Goal: Book appointment/travel/reservation

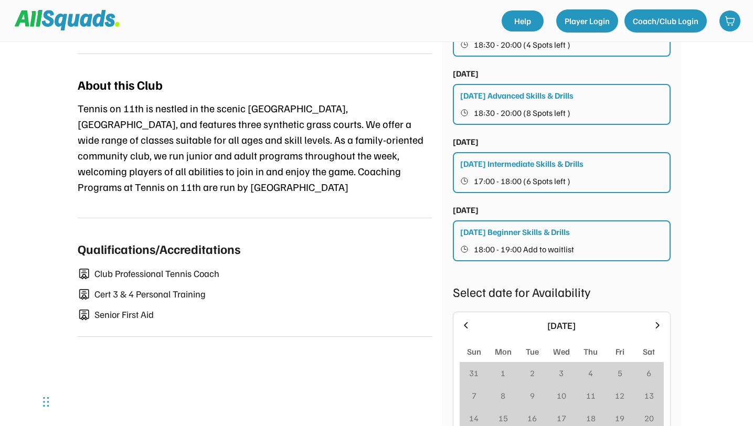
scroll to position [574, 0]
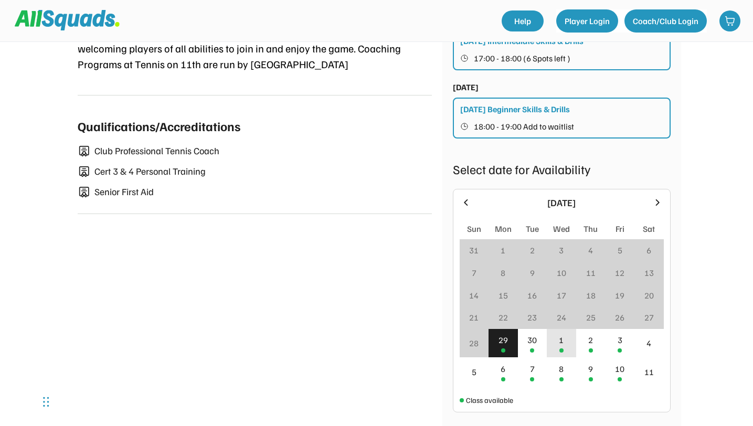
click at [553, 354] on div "1" at bounding box center [561, 343] width 29 height 29
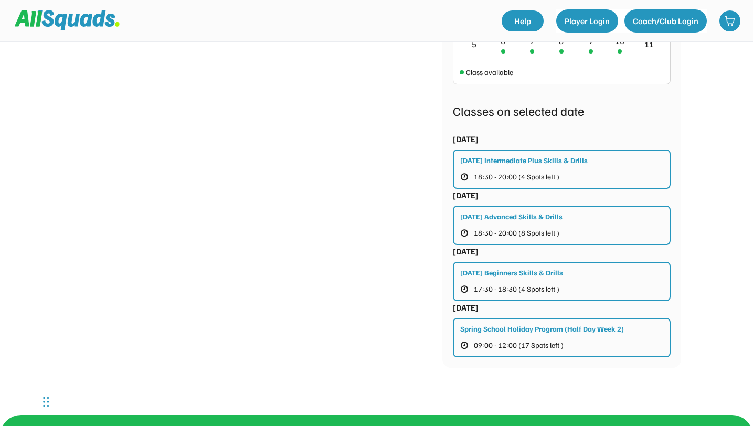
scroll to position [638, 0]
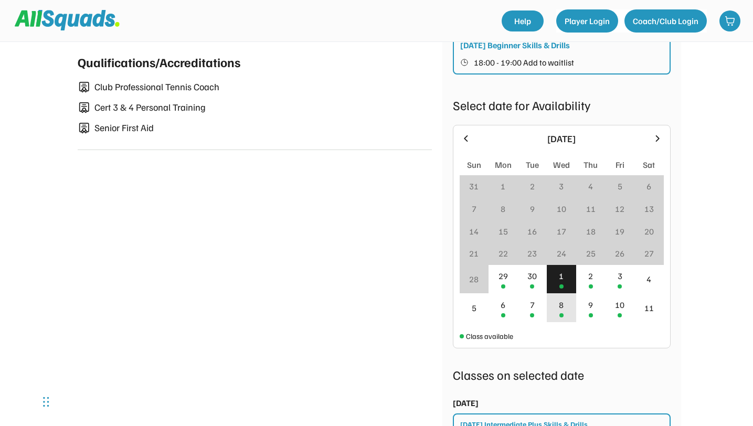
click at [562, 311] on div "8" at bounding box center [561, 305] width 5 height 13
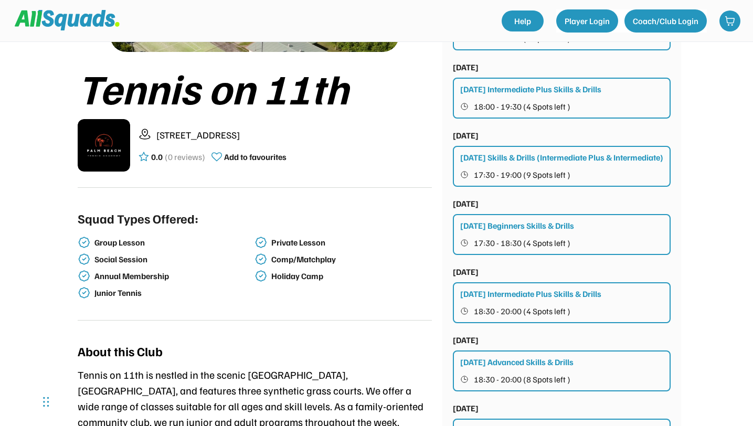
scroll to position [207, 0]
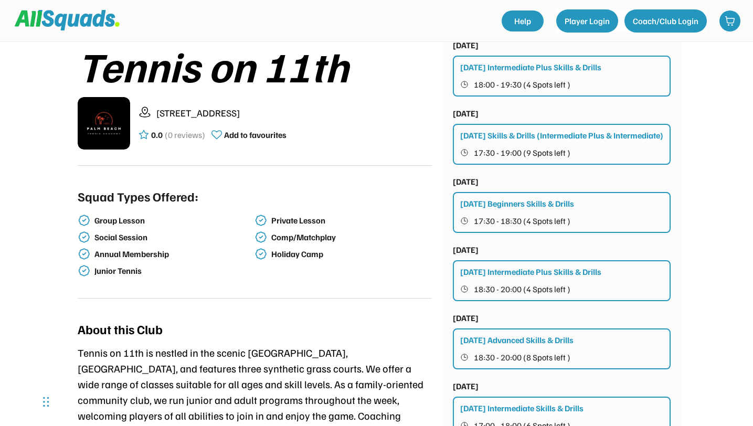
click at [529, 210] on div "Wednesday Beginners Skills & Drills" at bounding box center [517, 203] width 114 height 13
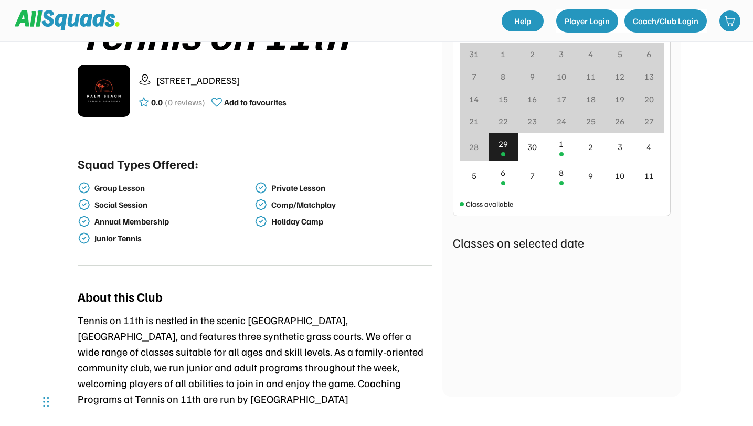
scroll to position [241, 0]
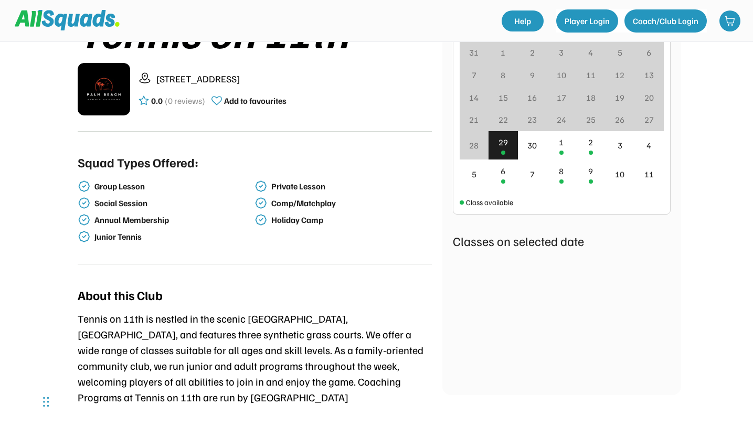
click at [503, 142] on div "29" at bounding box center [503, 142] width 9 height 13
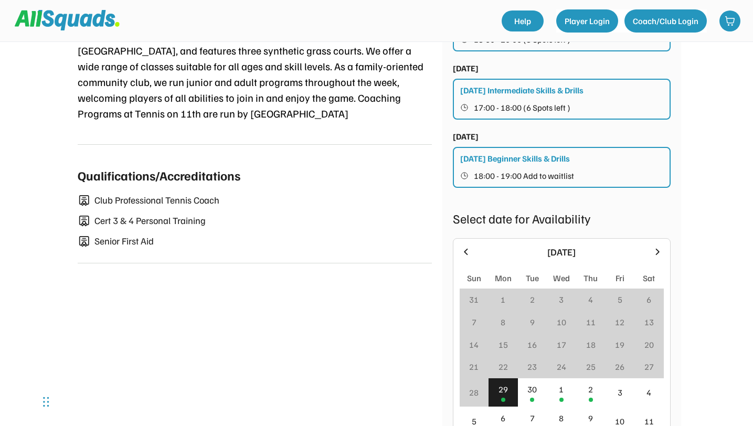
scroll to position [0, 0]
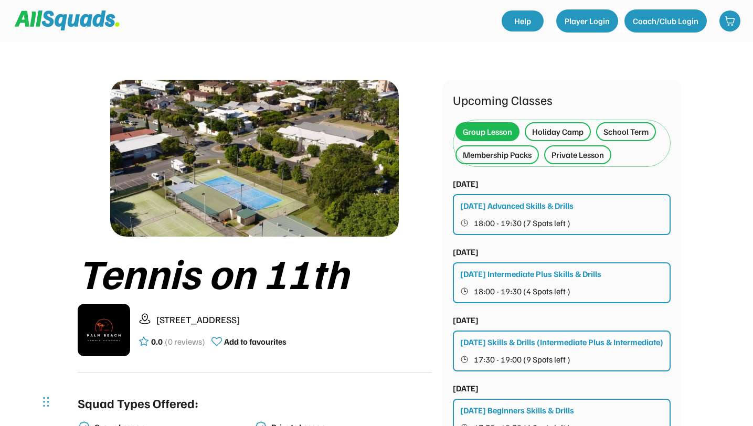
click at [548, 130] on div "Holiday Camp" at bounding box center [557, 131] width 51 height 13
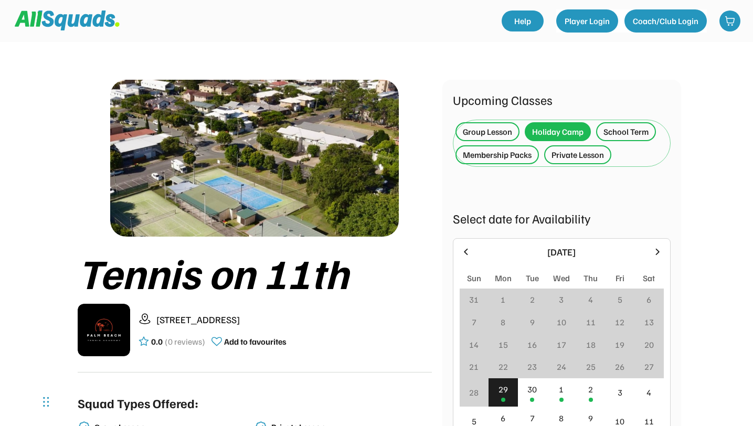
click at [606, 133] on div "School Term" at bounding box center [626, 131] width 45 height 13
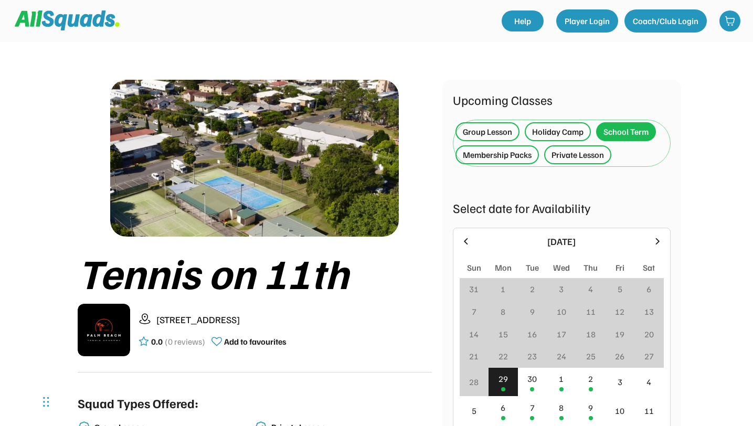
click at [507, 159] on div "Membership Packs" at bounding box center [497, 155] width 69 height 13
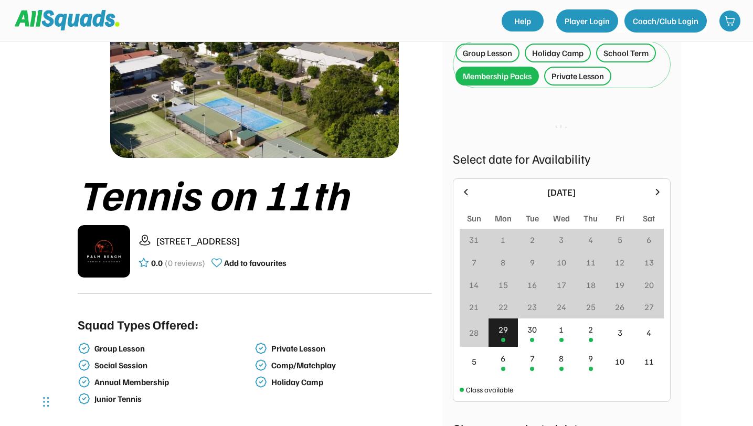
scroll to position [81, 0]
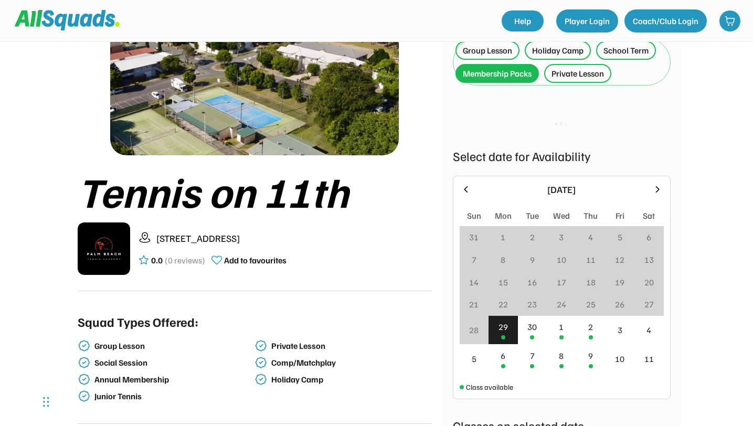
click at [501, 72] on div "Membership Packs" at bounding box center [497, 73] width 69 height 13
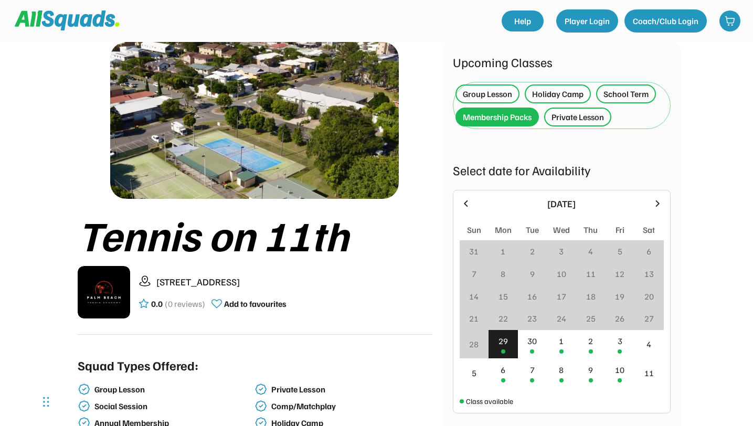
scroll to position [0, 0]
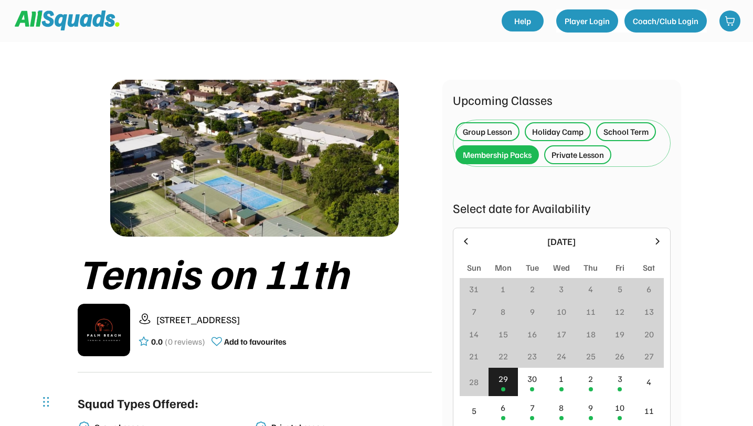
click at [556, 162] on div "Private Lesson" at bounding box center [577, 154] width 67 height 19
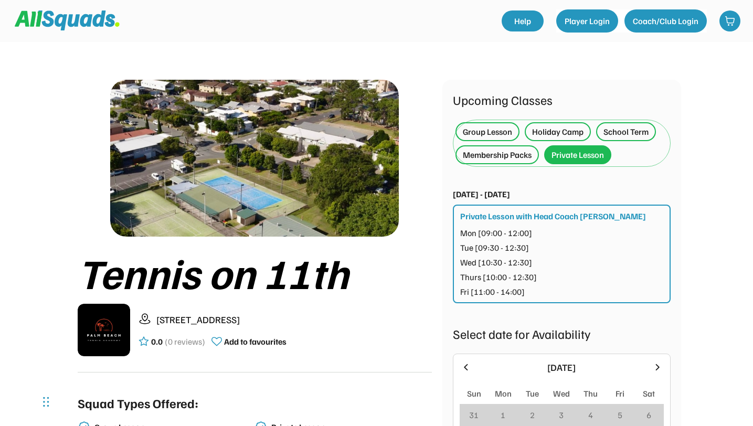
click at [477, 229] on div "Mon [09:00 - 12:00]" at bounding box center [496, 233] width 72 height 13
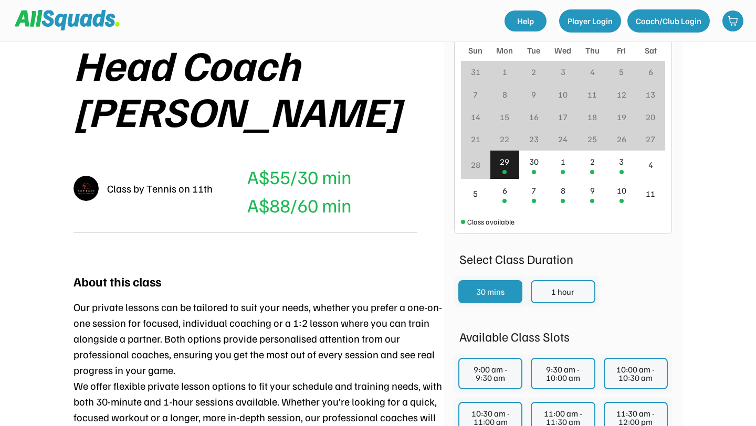
scroll to position [224, 0]
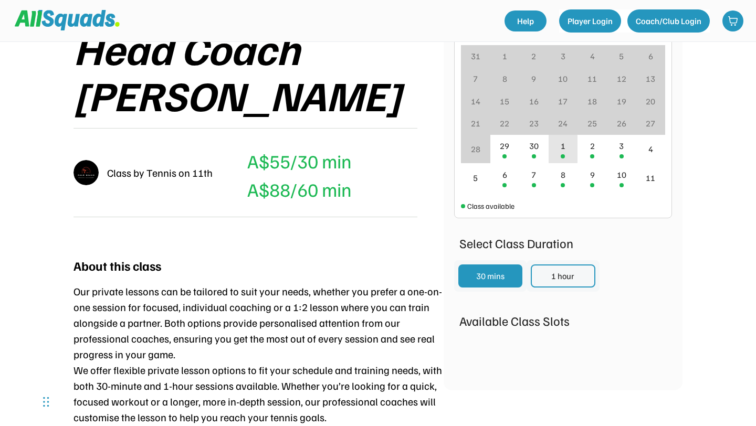
click at [554, 157] on div "1" at bounding box center [563, 149] width 29 height 29
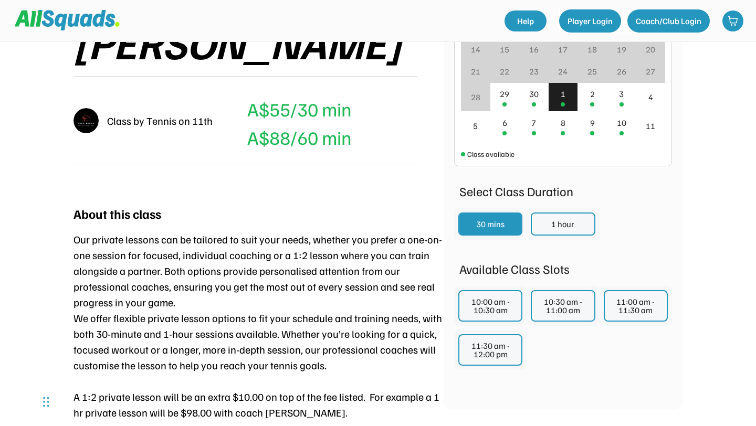
scroll to position [280, 0]
